Goal: Information Seeking & Learning: Compare options

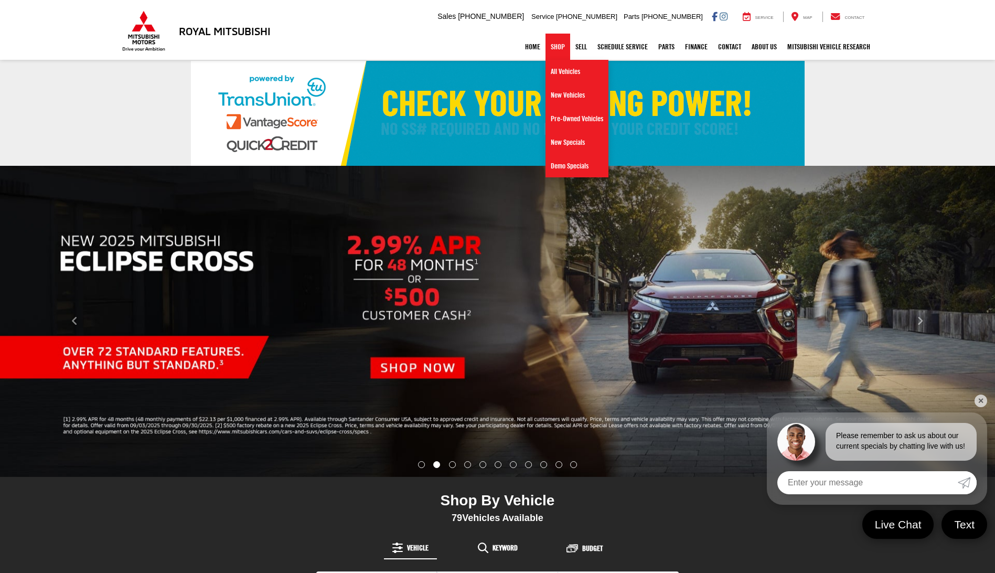
click at [553, 47] on link "Shop" at bounding box center [558, 47] width 25 height 26
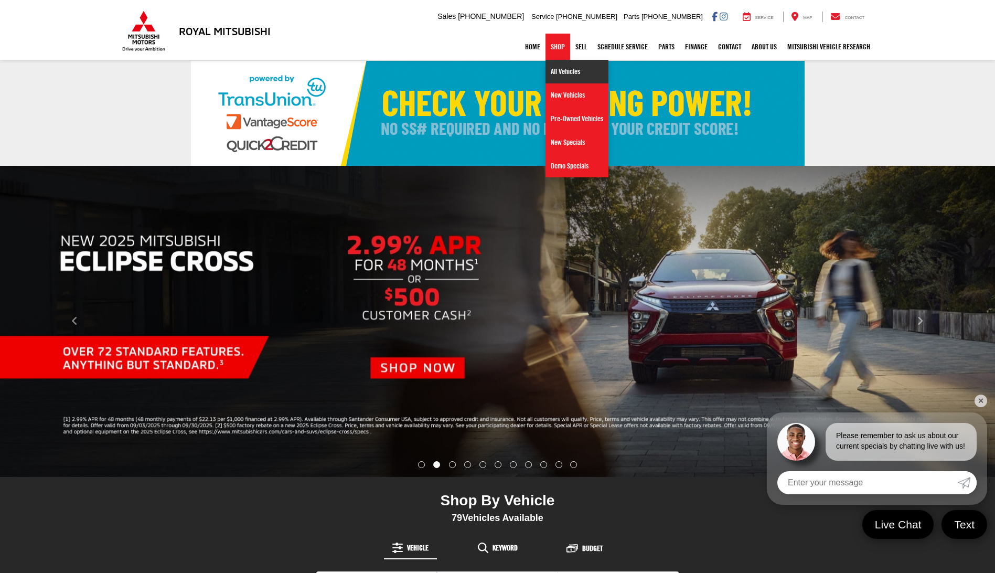
click at [552, 75] on link "All Vehicles" at bounding box center [577, 72] width 63 height 24
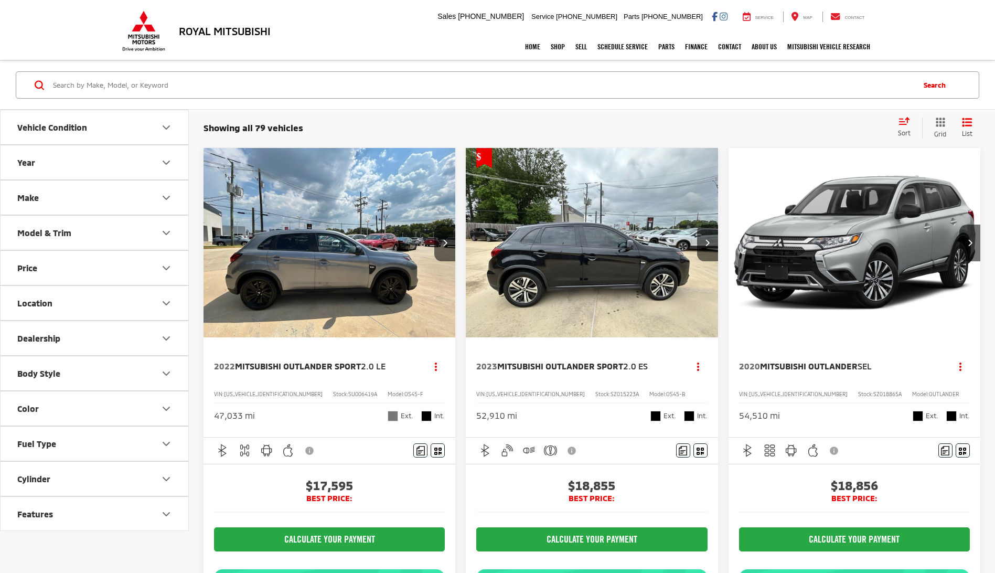
click at [910, 121] on icon "Select sort value" at bounding box center [905, 121] width 12 height 8
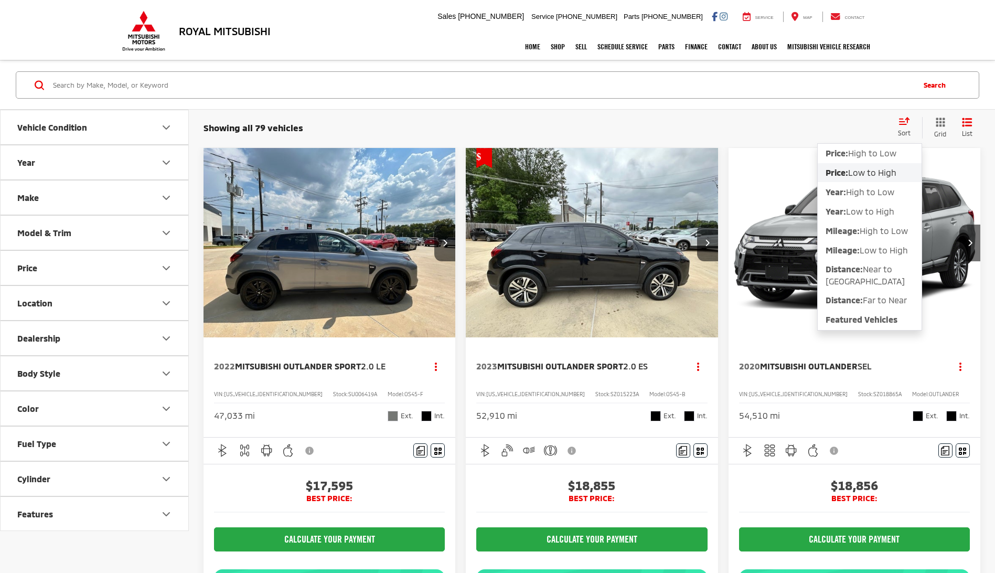
click at [857, 173] on span "Low to High" at bounding box center [873, 172] width 48 height 10
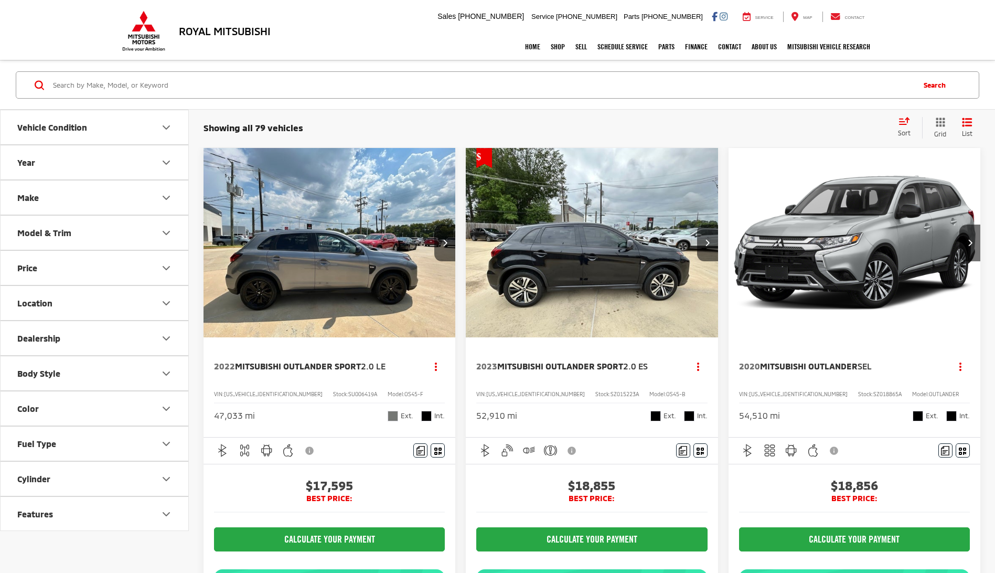
click at [169, 165] on icon "Year" at bounding box center [166, 162] width 13 height 13
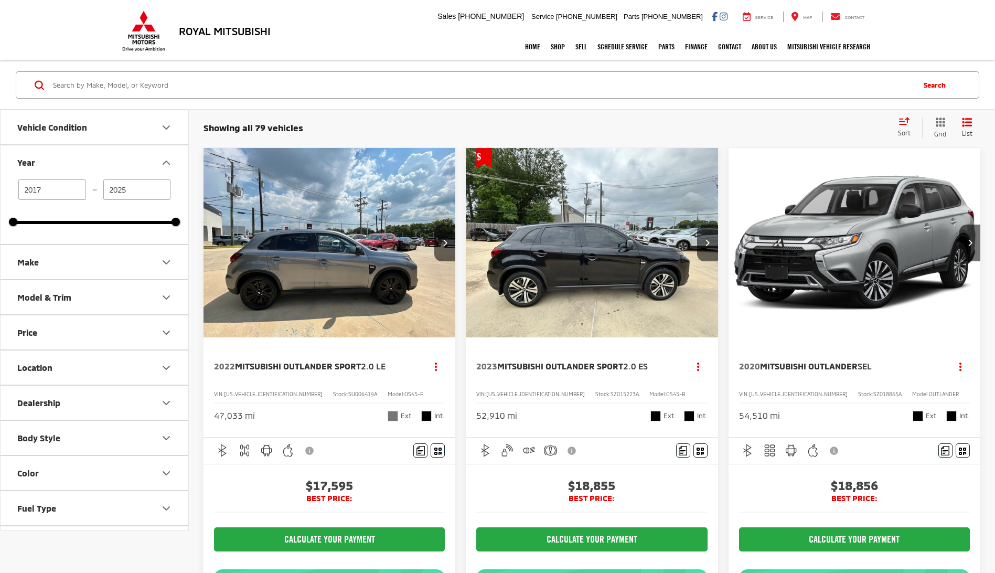
click at [169, 165] on icon "Year" at bounding box center [166, 162] width 13 height 13
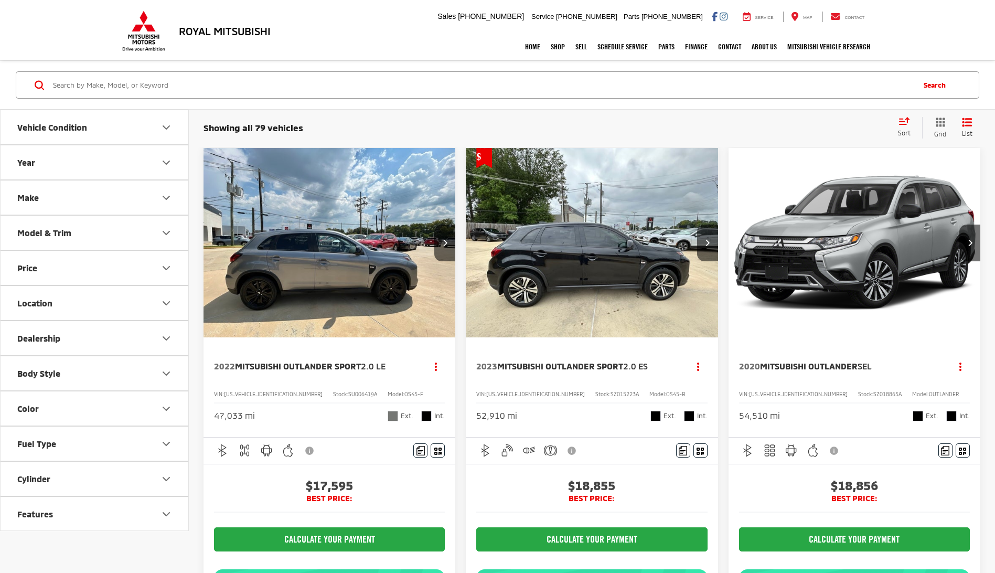
click at [161, 292] on button "Location" at bounding box center [95, 303] width 189 height 34
click at [161, 295] on button "Location" at bounding box center [95, 303] width 189 height 34
click at [126, 269] on button "Price" at bounding box center [95, 268] width 189 height 34
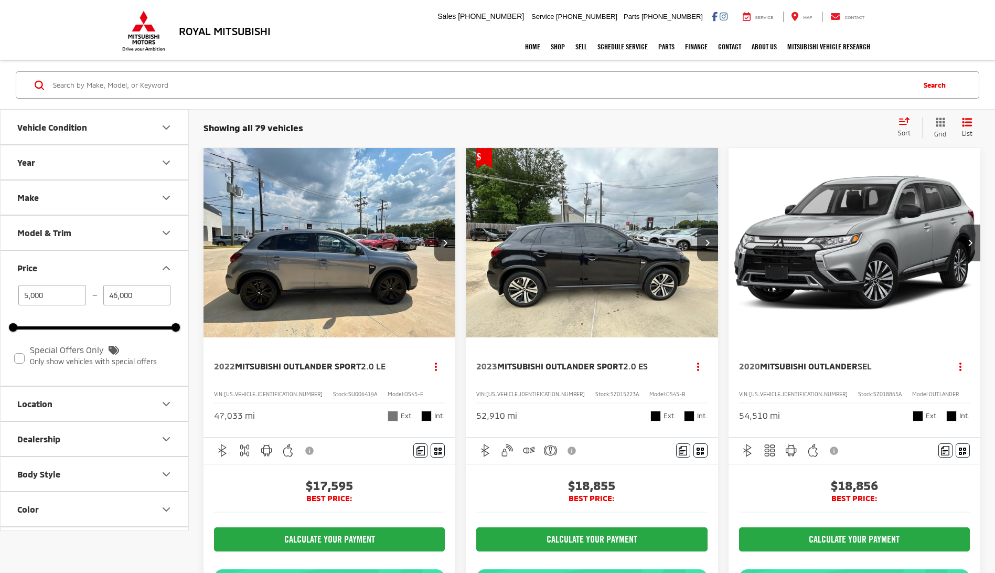
click at [136, 295] on input "46,000" at bounding box center [137, 295] width 68 height 20
type input "4"
type input "12,000"
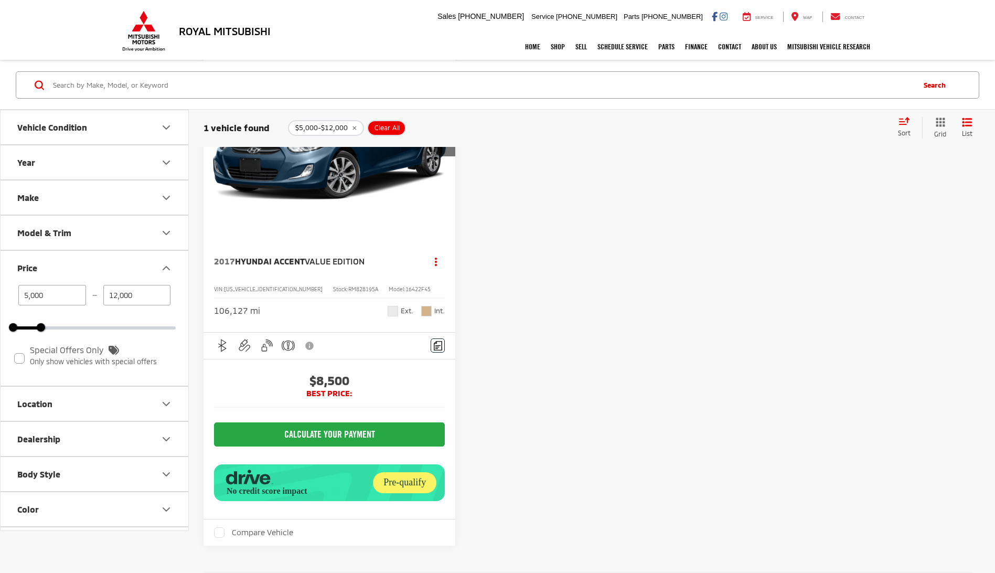
scroll to position [52, 0]
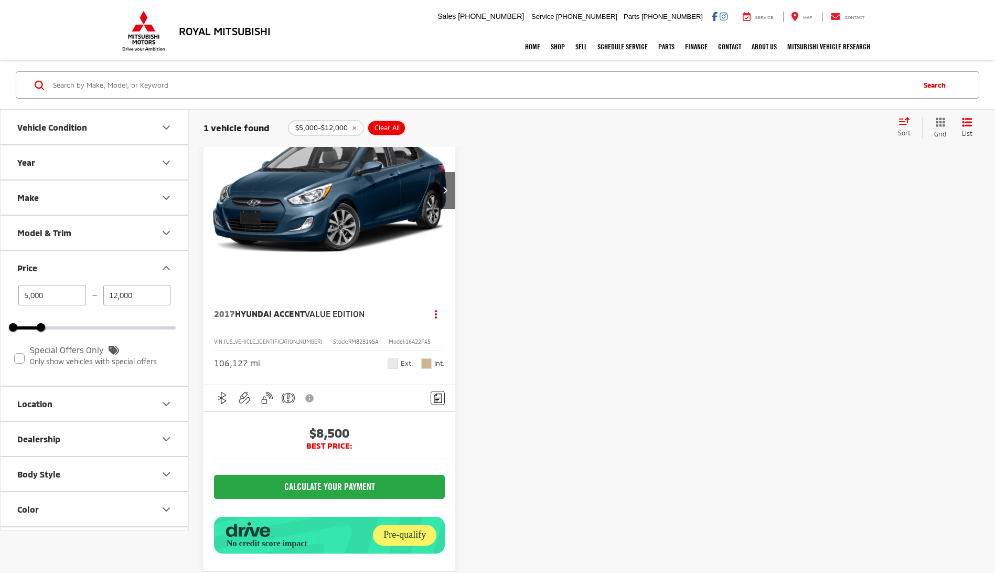
click at [325, 266] on img "2017 Hyundai Accent Value Edition 0" at bounding box center [329, 191] width 253 height 190
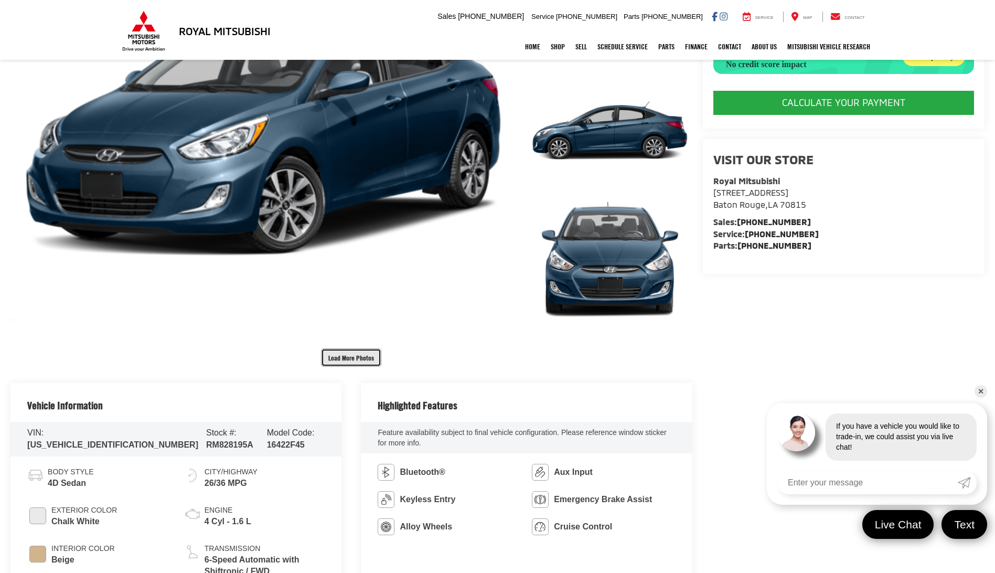
drag, startPoint x: 338, startPoint y: 350, endPoint x: 754, endPoint y: 370, distance: 416.6
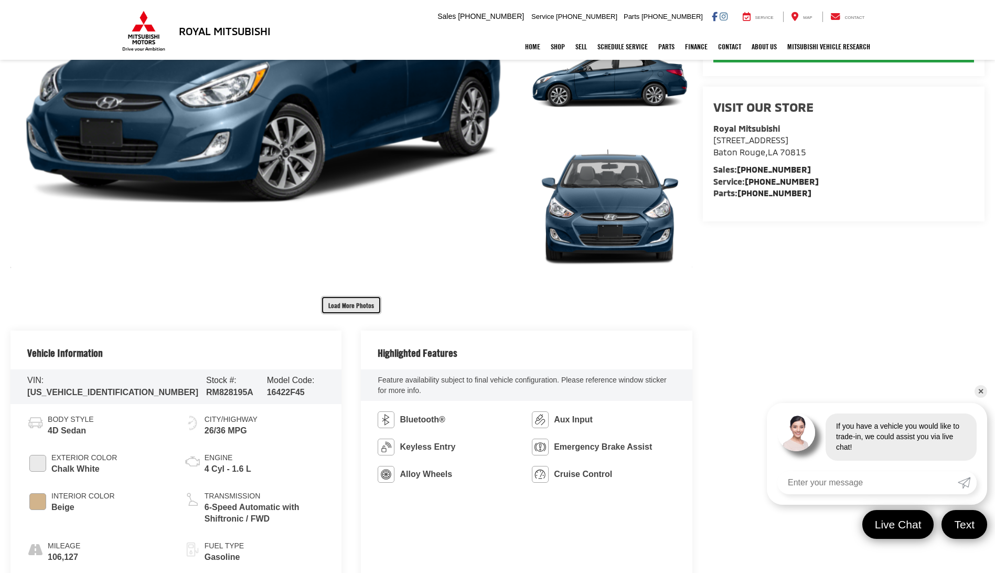
click at [370, 307] on button "Load More Photos" at bounding box center [351, 305] width 60 height 18
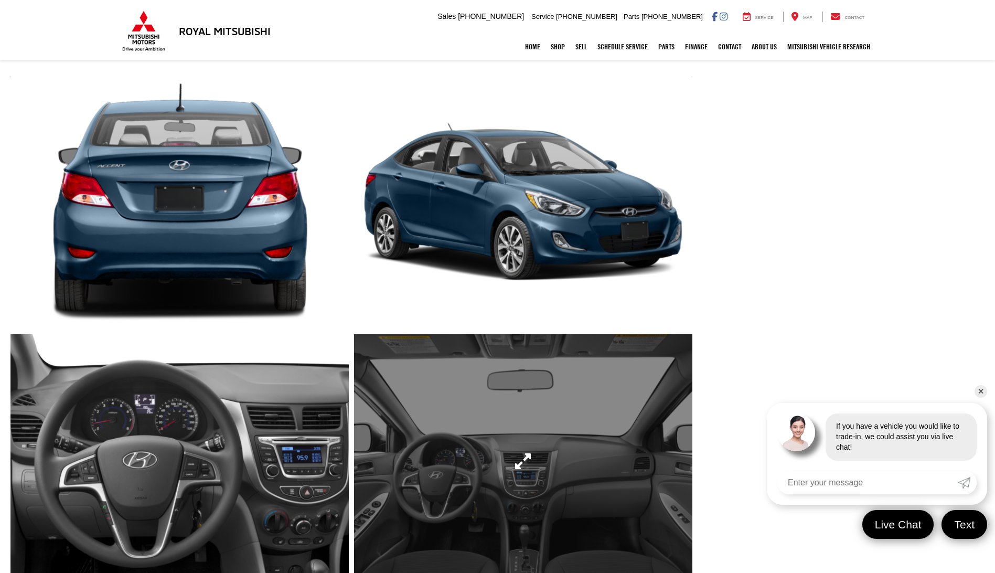
scroll to position [577, 0]
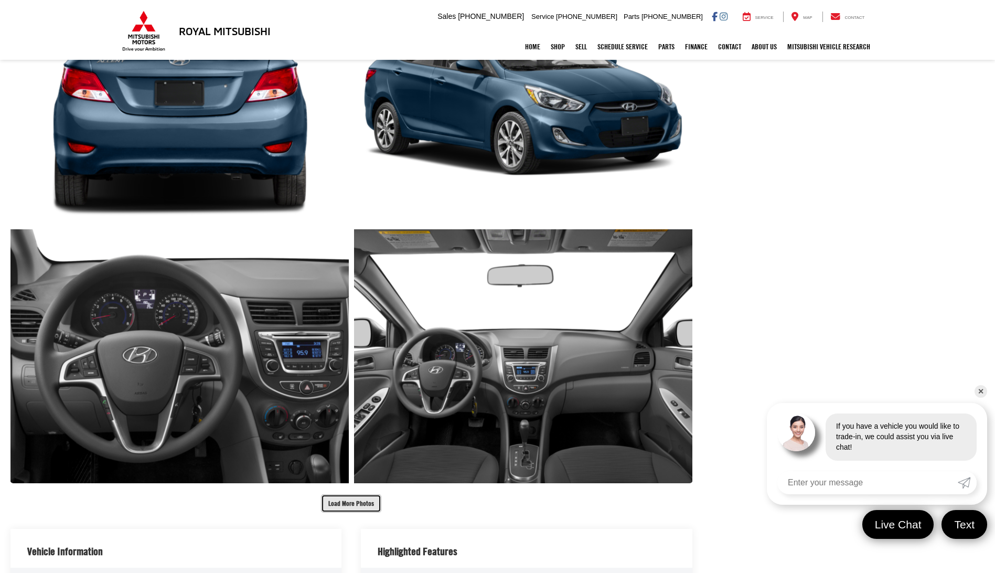
click at [359, 504] on button "Load More Photos" at bounding box center [351, 503] width 60 height 18
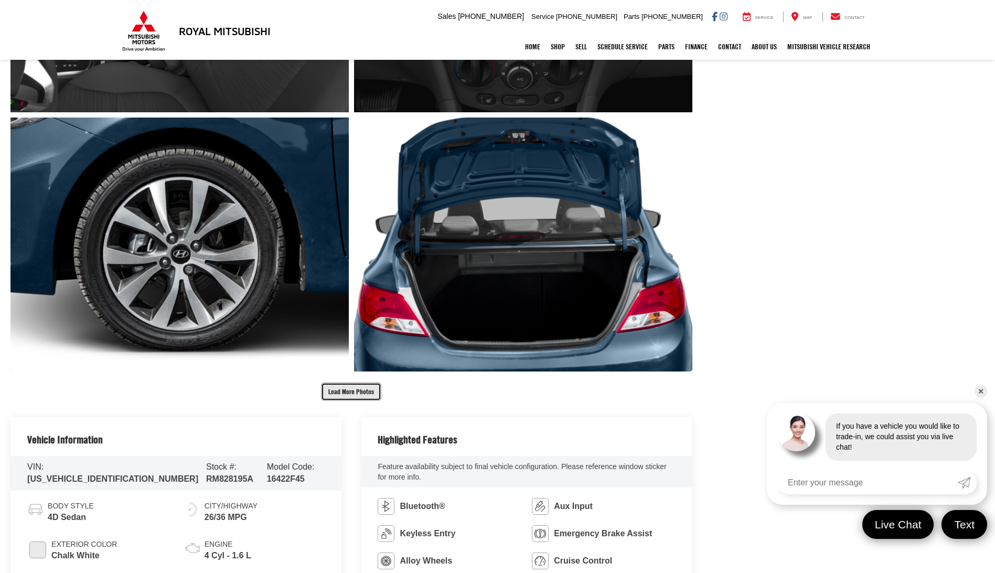
scroll to position [1312, 0]
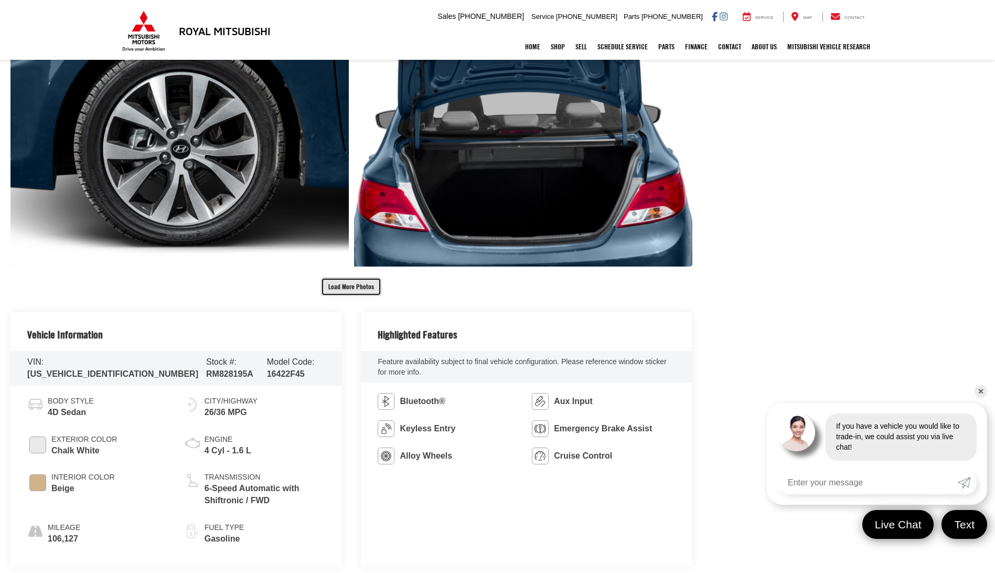
click at [352, 283] on button "Load More Photos" at bounding box center [351, 287] width 60 height 18
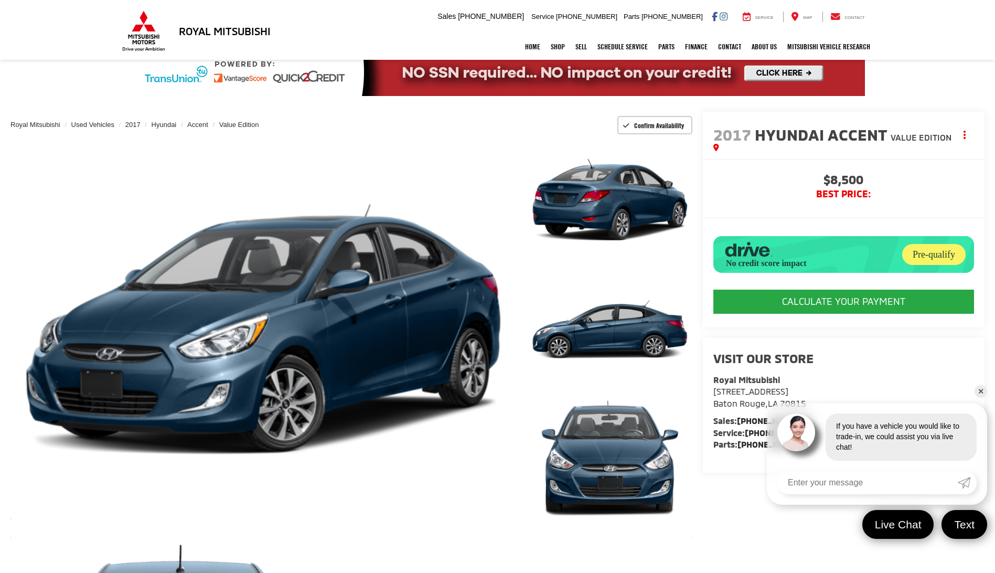
scroll to position [0, 0]
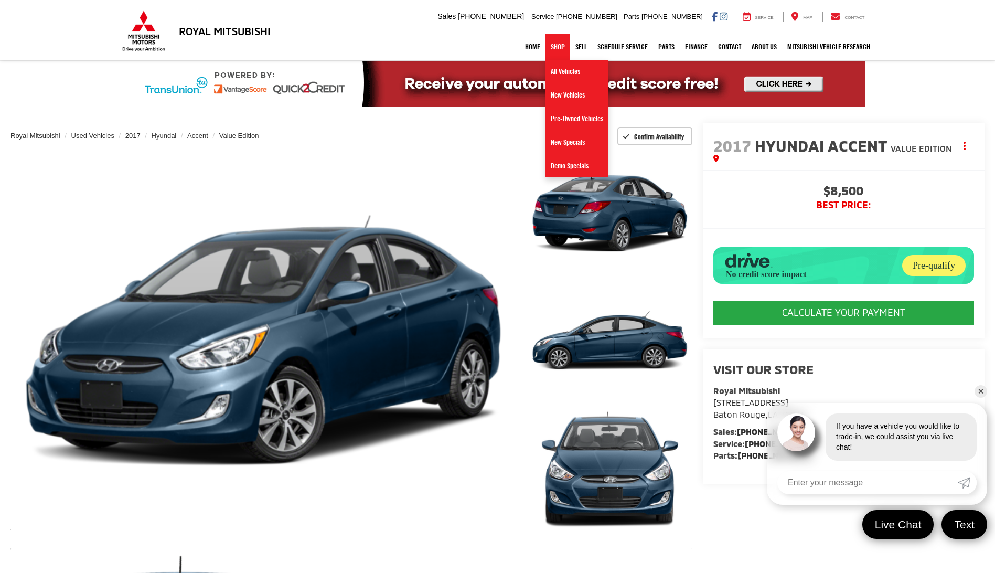
click at [548, 51] on link "Shop" at bounding box center [558, 47] width 25 height 26
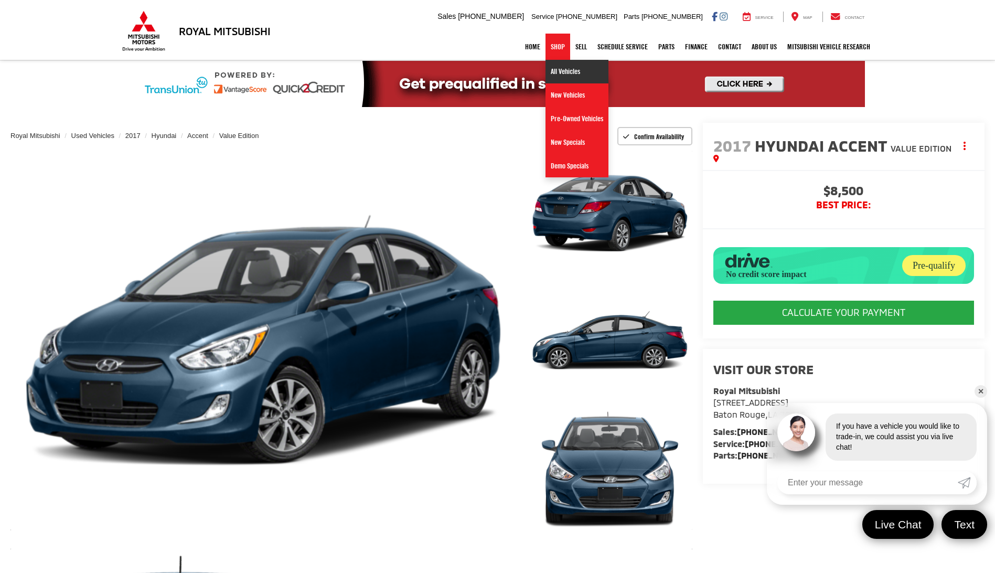
click at [552, 73] on link "All Vehicles" at bounding box center [577, 72] width 63 height 24
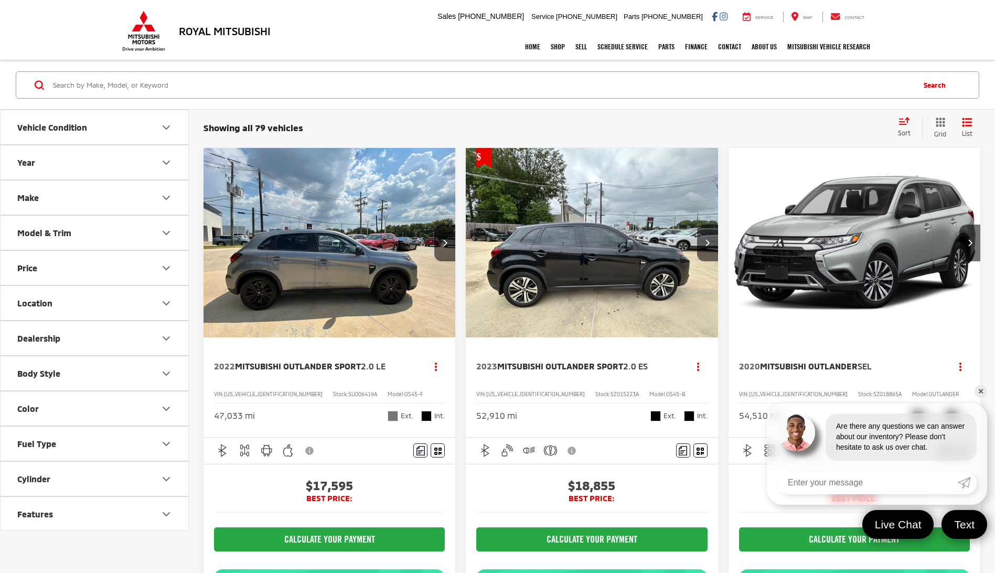
click at [169, 269] on icon "Price" at bounding box center [166, 268] width 13 height 13
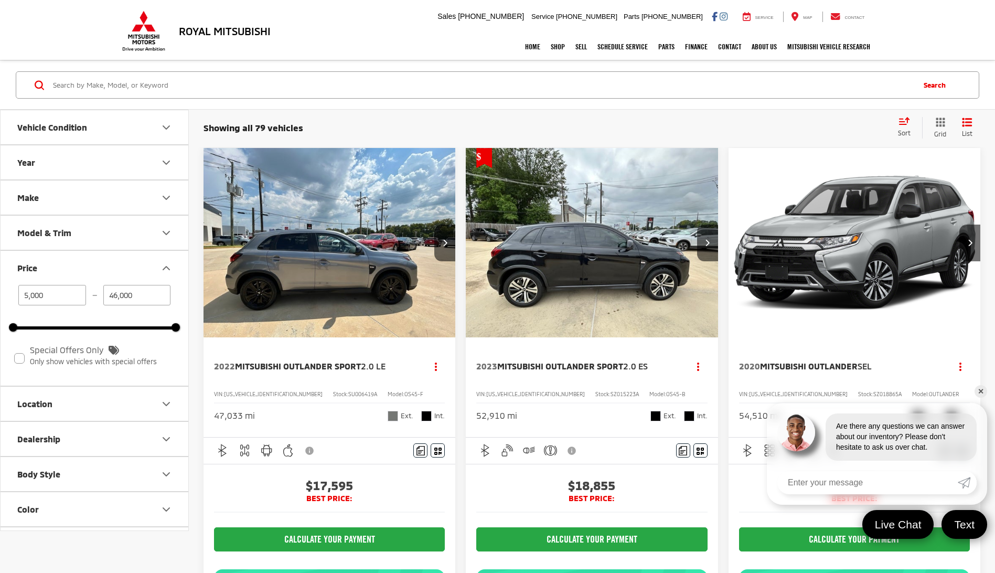
drag, startPoint x: 144, startPoint y: 296, endPoint x: 98, endPoint y: 302, distance: 46.5
click at [83, 301] on div "5,000 — 46,000" at bounding box center [94, 295] width 163 height 20
type input "46,000"
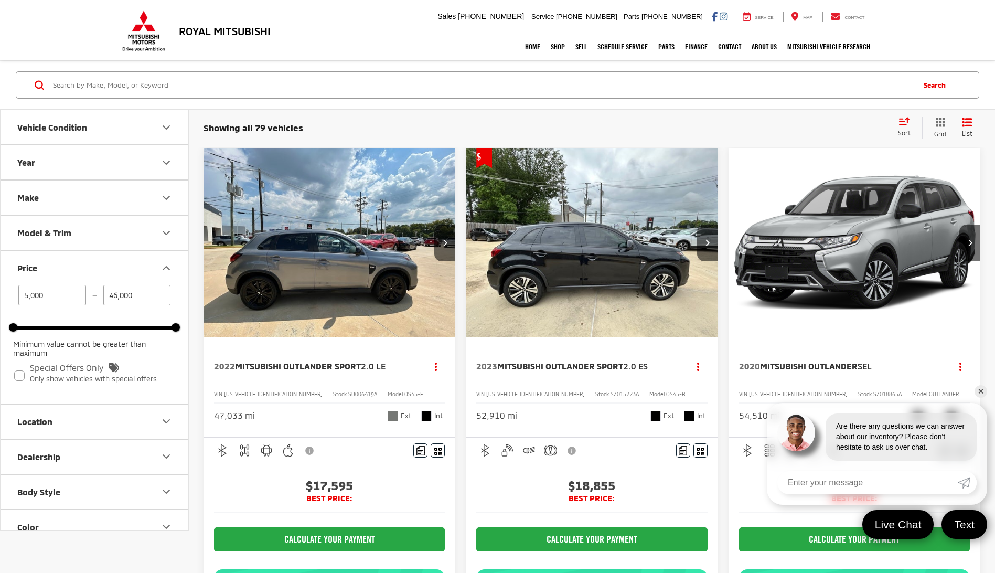
click at [142, 295] on input "46,000" at bounding box center [137, 295] width 68 height 20
type input "15,000"
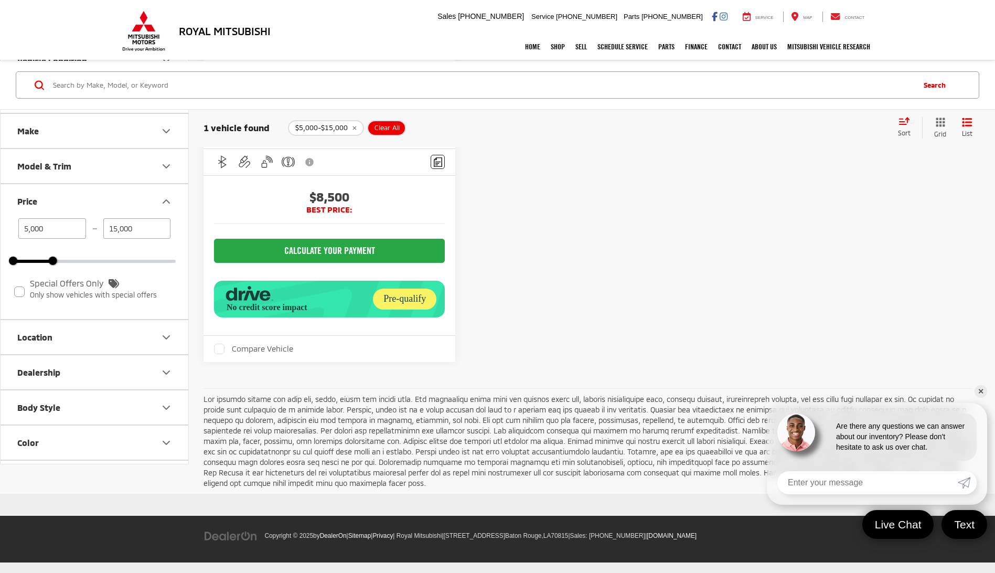
scroll to position [328, 0]
click at [235, 351] on label "Compare Vehicle" at bounding box center [253, 349] width 79 height 10
click at [0, 0] on input "Compare Vehicle" at bounding box center [0, 0] width 0 height 0
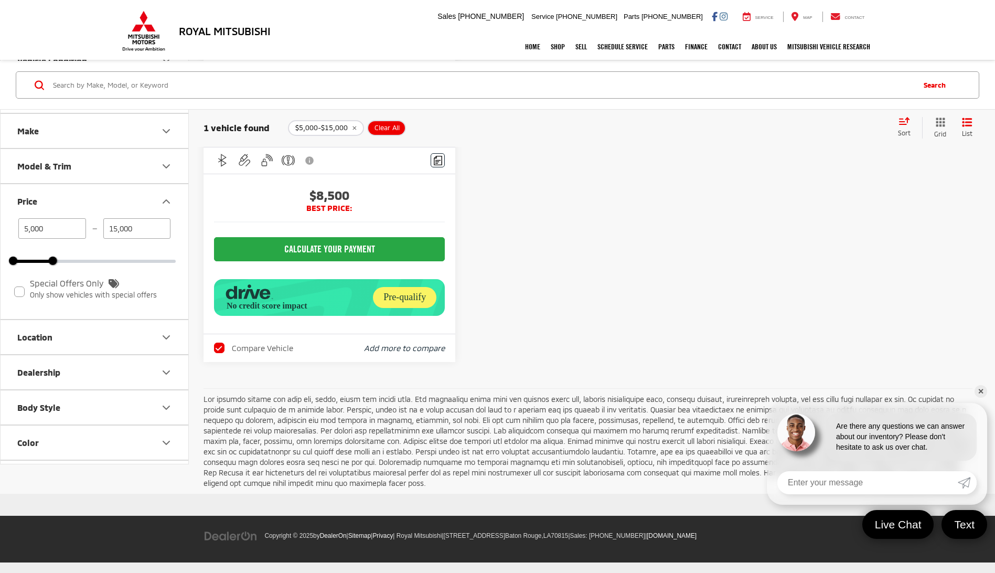
click at [229, 351] on label "Compare Vehicle" at bounding box center [253, 348] width 79 height 10
click at [0, 0] on input "Compare Vehicle" at bounding box center [0, 0] width 0 height 0
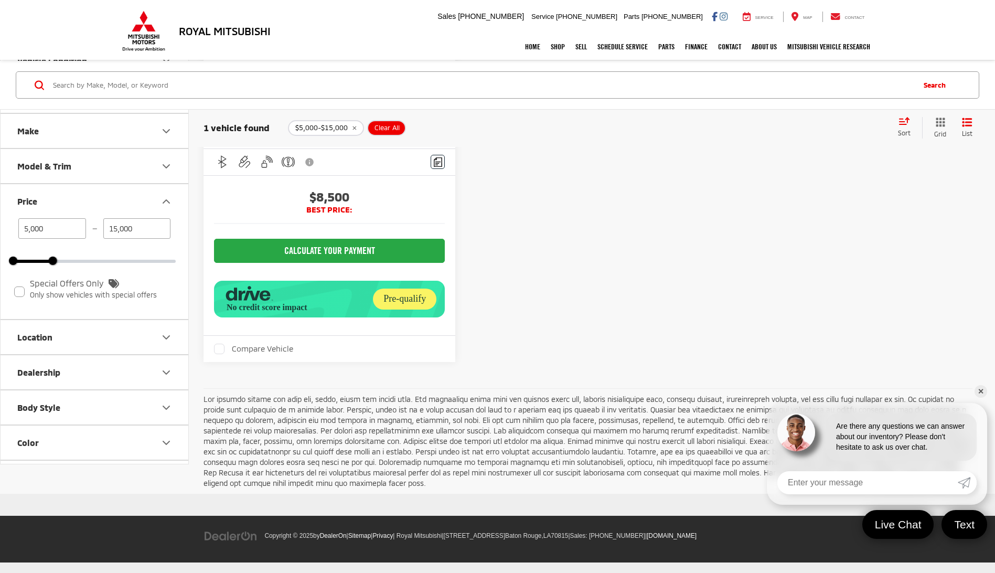
click at [316, 350] on div "Compare Vehicle" at bounding box center [330, 349] width 252 height 26
click at [231, 352] on label "Compare Vehicle" at bounding box center [253, 349] width 79 height 10
click at [0, 0] on input "Compare Vehicle" at bounding box center [0, 0] width 0 height 0
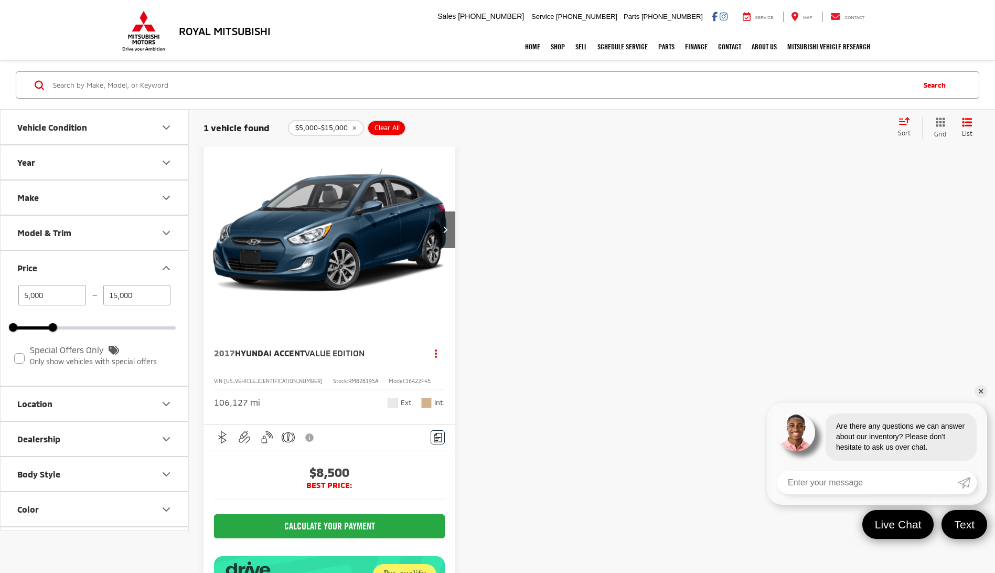
scroll to position [0, 0]
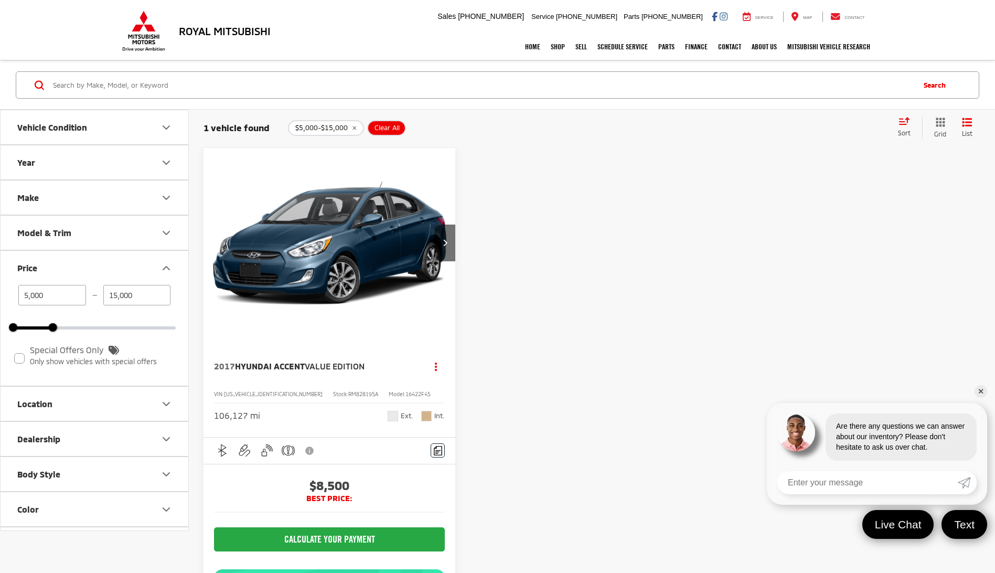
click at [161, 438] on icon "Dealership" at bounding box center [166, 439] width 13 height 13
click at [73, 468] on label "Royal Mitsubishi (1)" at bounding box center [53, 464] width 81 height 17
click at [14, 459] on input "Royal Mitsubishi (1)" at bounding box center [13, 458] width 1 height 1
checkbox input "true"
click at [445, 250] on button "Next image" at bounding box center [444, 243] width 21 height 37
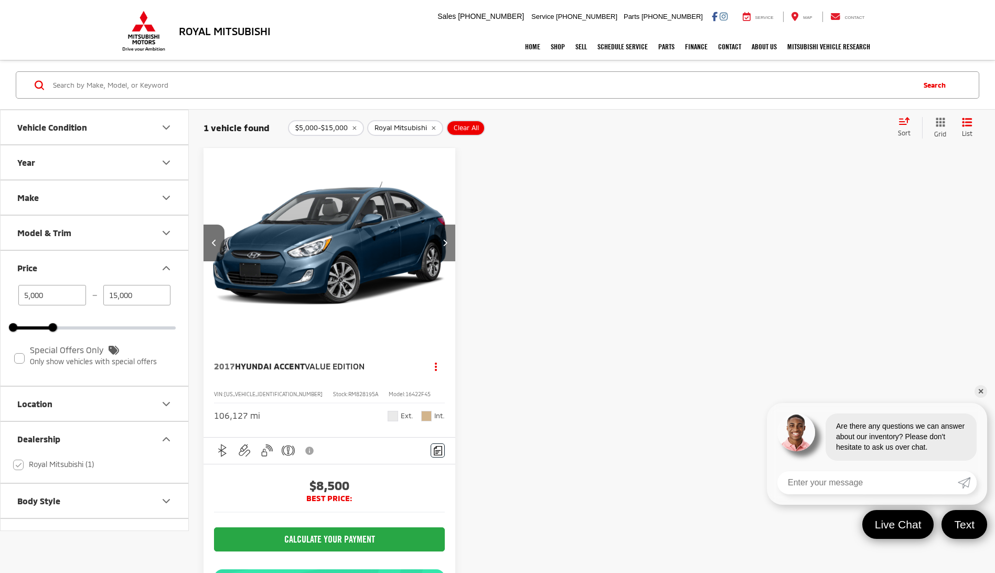
scroll to position [0, 253]
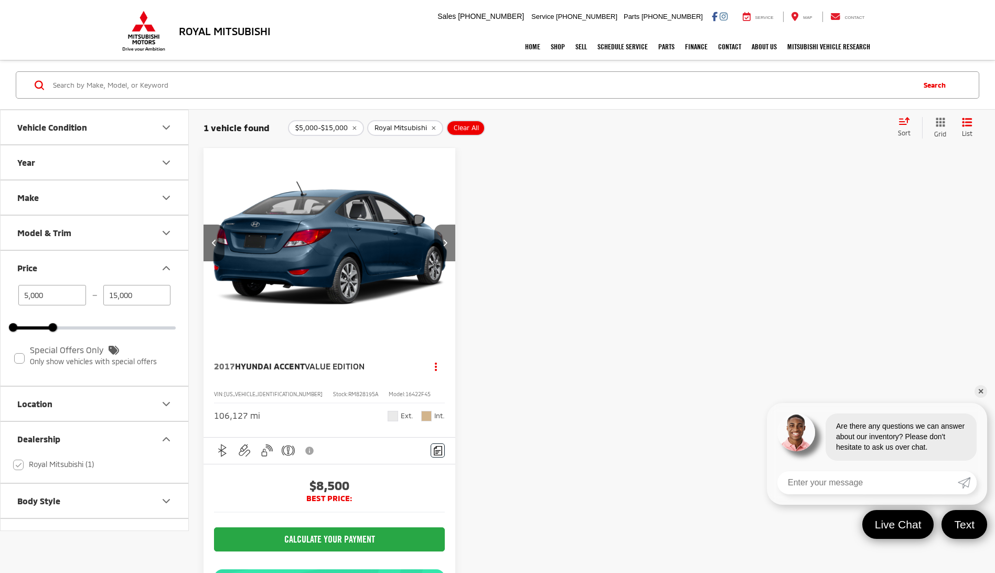
click at [444, 252] on button "Next image" at bounding box center [444, 243] width 21 height 37
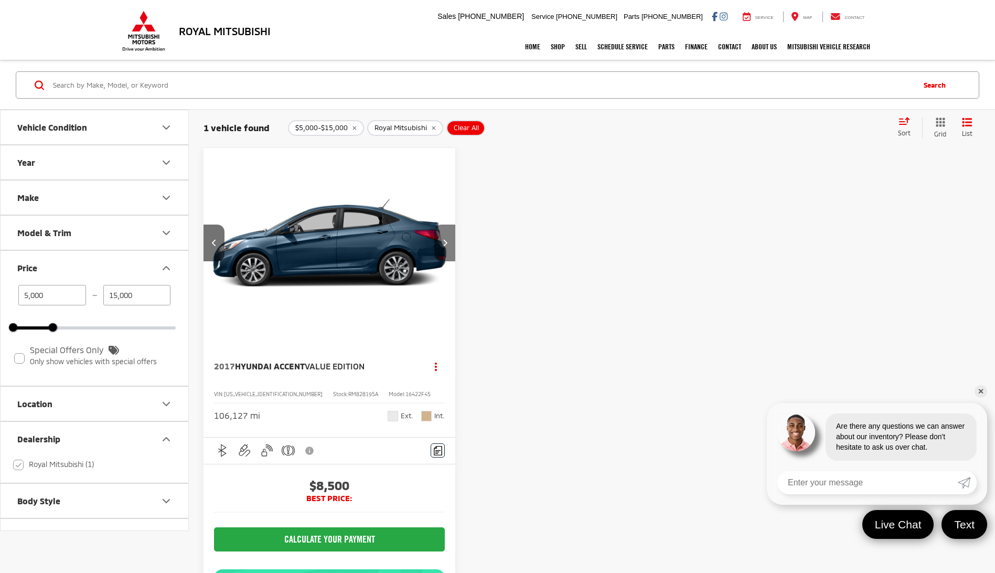
click at [443, 255] on button "Next image" at bounding box center [444, 243] width 21 height 37
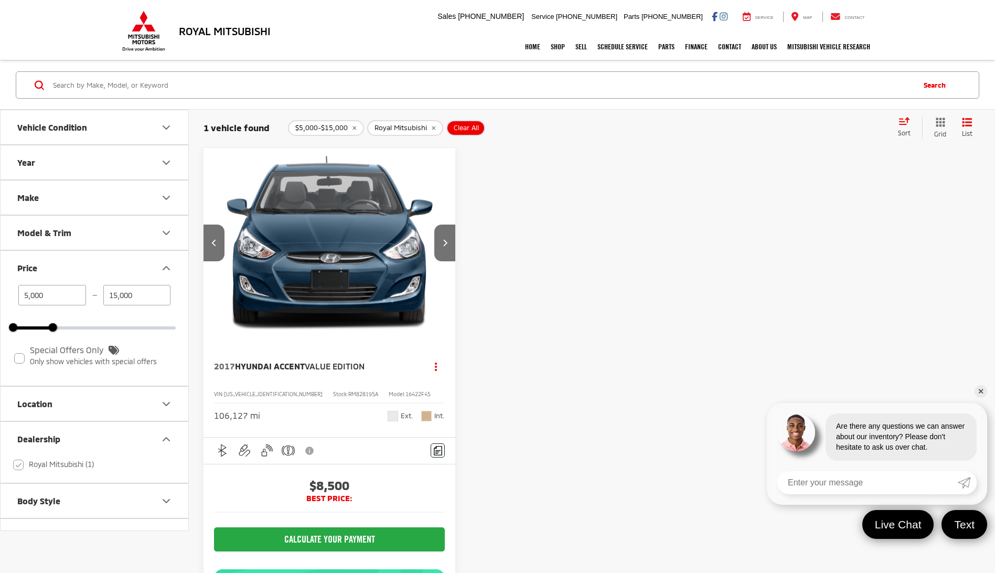
drag, startPoint x: 44, startPoint y: 294, endPoint x: 4, endPoint y: 293, distance: 39.4
click at [4, 293] on div "5,000 — 15,000 5000 15000 Special Offers Only Only show vehicles with special o…" at bounding box center [95, 335] width 188 height 101
click at [87, 319] on div "1200 — 15,000 5000 15000" at bounding box center [94, 307] width 163 height 45
type input "1,200"
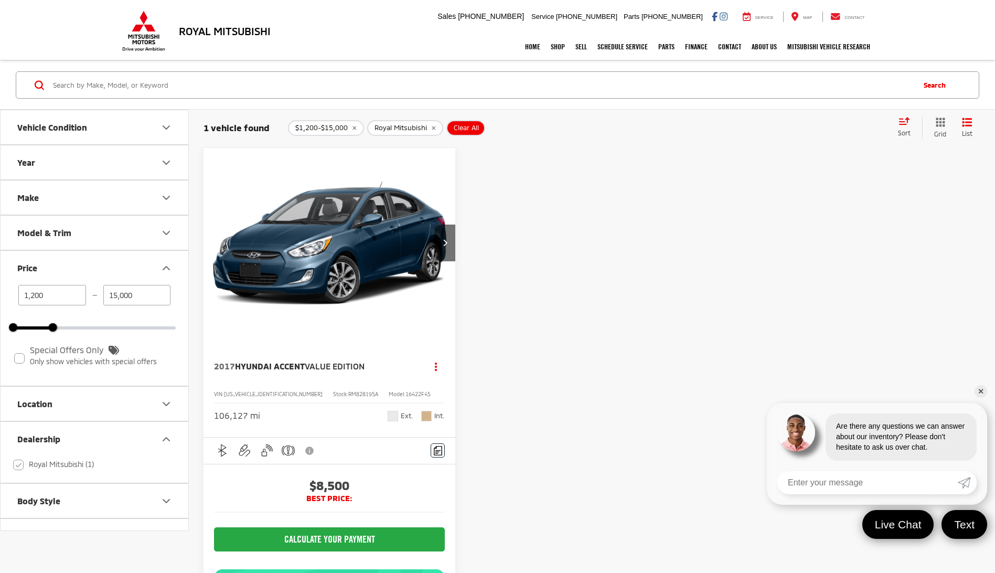
drag, startPoint x: 135, startPoint y: 298, endPoint x: 91, endPoint y: 289, distance: 44.5
click at [91, 289] on div "1,200 — 15,000" at bounding box center [94, 295] width 163 height 20
type input "46,000"
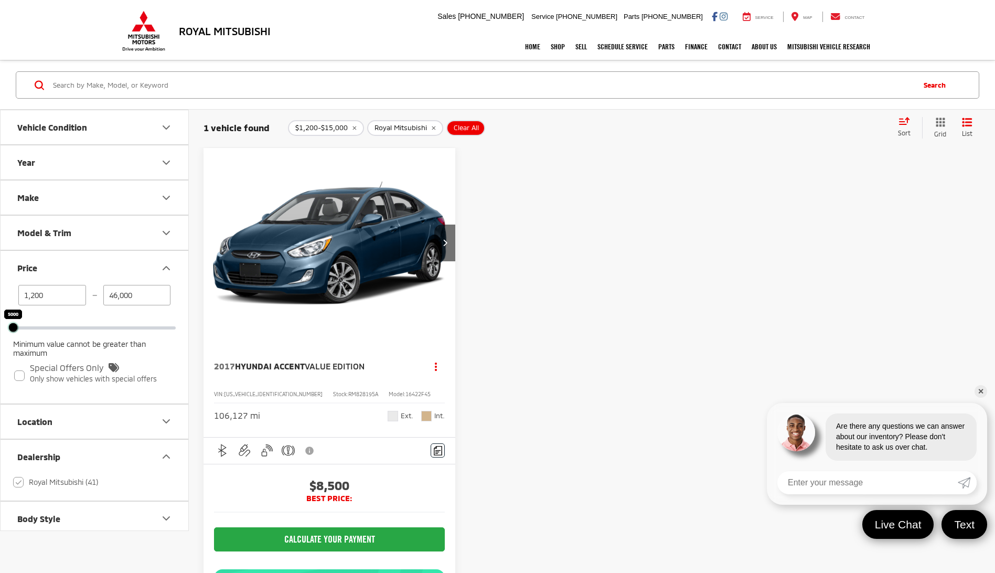
drag, startPoint x: 54, startPoint y: 329, endPoint x: 6, endPoint y: 327, distance: 47.3
click at [6, 327] on div "1,200 — 46,000 5000 5000 Minimum value cannot be greater than maximum Special O…" at bounding box center [95, 344] width 188 height 119
type input "5,000"
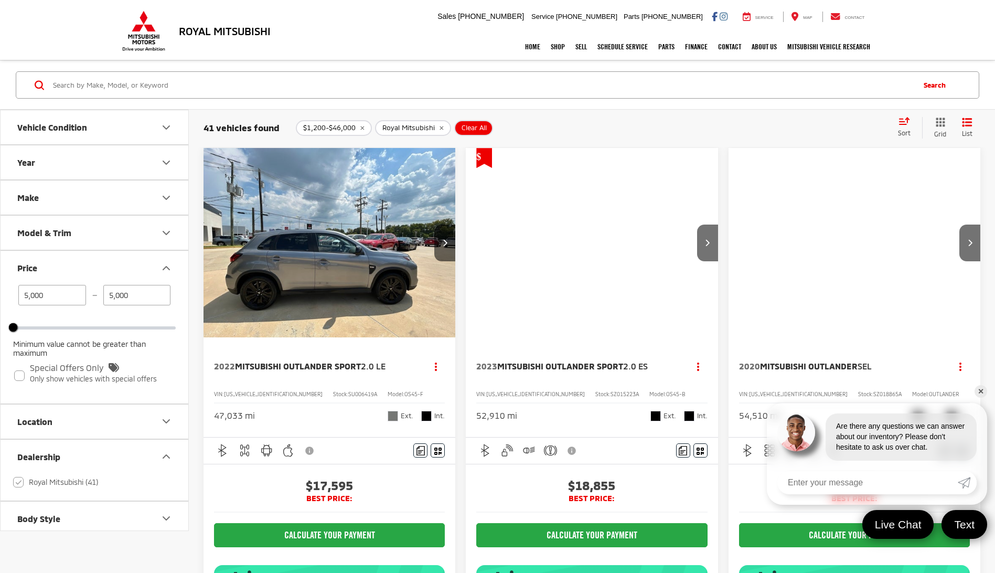
click at [19, 291] on input "5,000" at bounding box center [52, 295] width 68 height 20
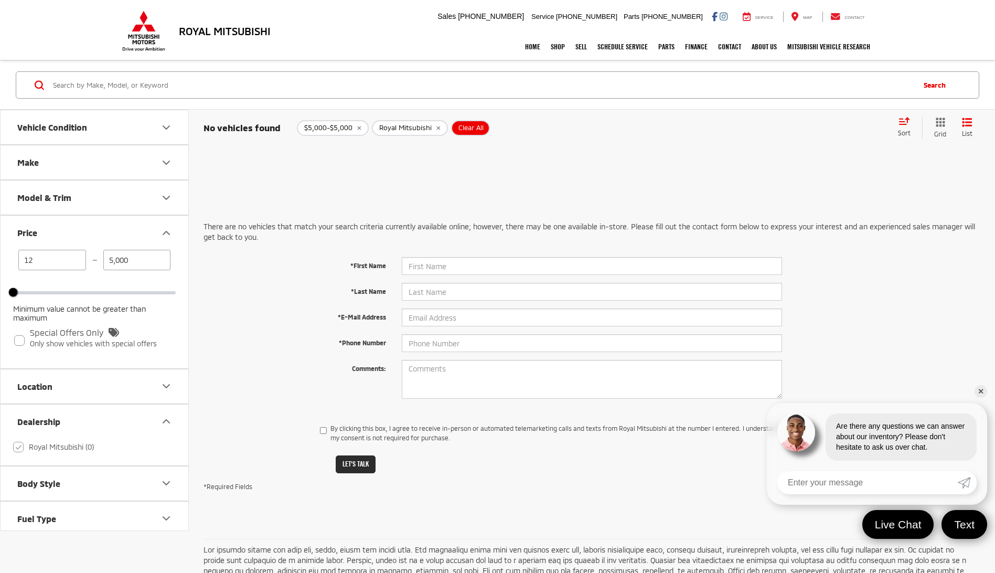
type input "1,200"
